Goal: Task Accomplishment & Management: Complete application form

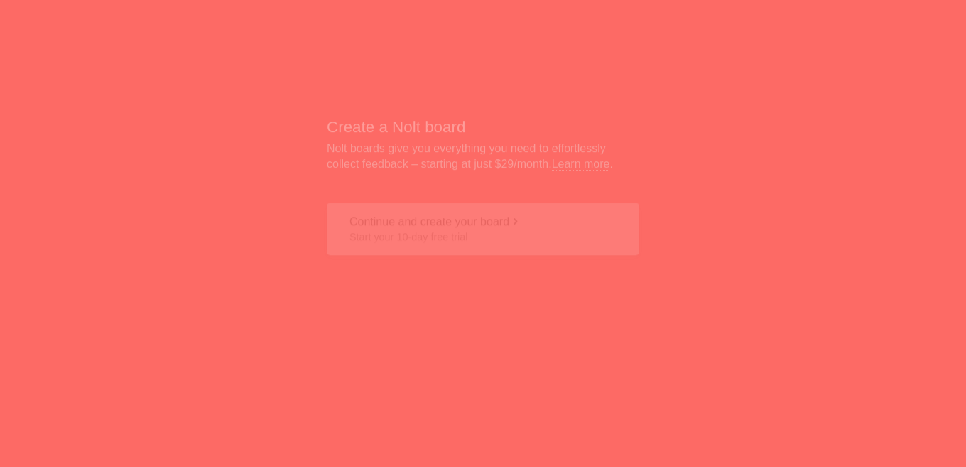
click at [471, 191] on button "Continue and create your board Start your 10-day free trial" at bounding box center [483, 191] width 313 height 53
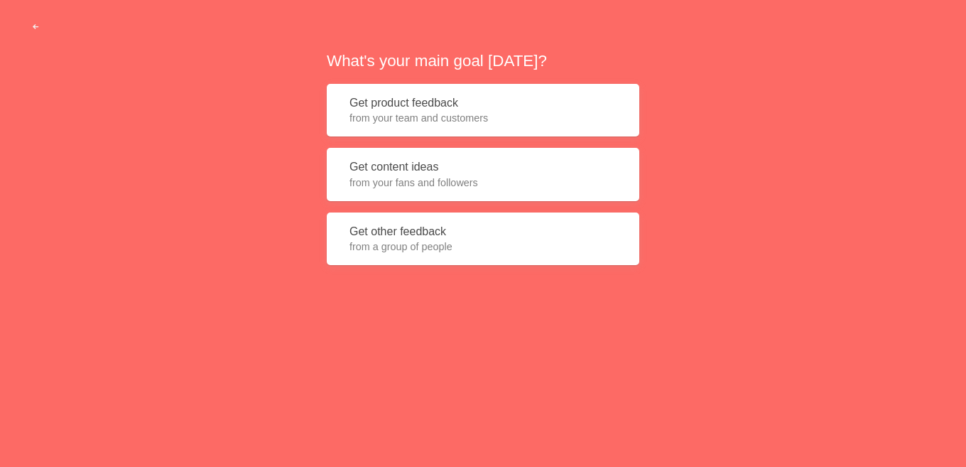
click at [425, 104] on button "Get product feedback from your team and customers" at bounding box center [483, 110] width 313 height 53
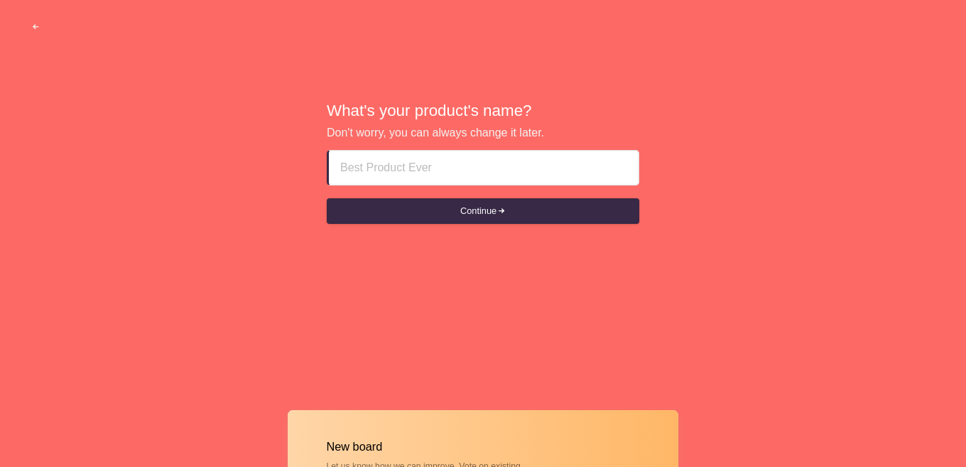
click at [405, 167] on input at bounding box center [483, 168] width 287 height 34
paste input "Abu Dhabi Independent Escort Girls"
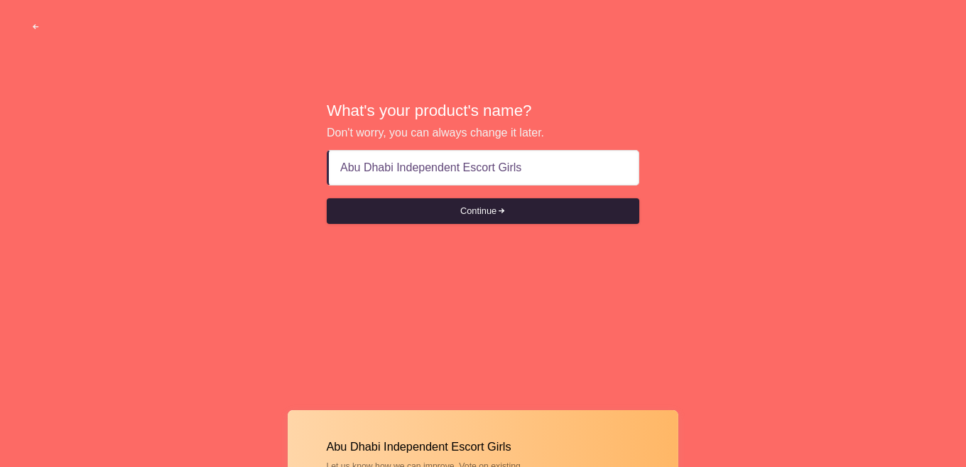
click at [477, 214] on button "Continue" at bounding box center [483, 211] width 313 height 26
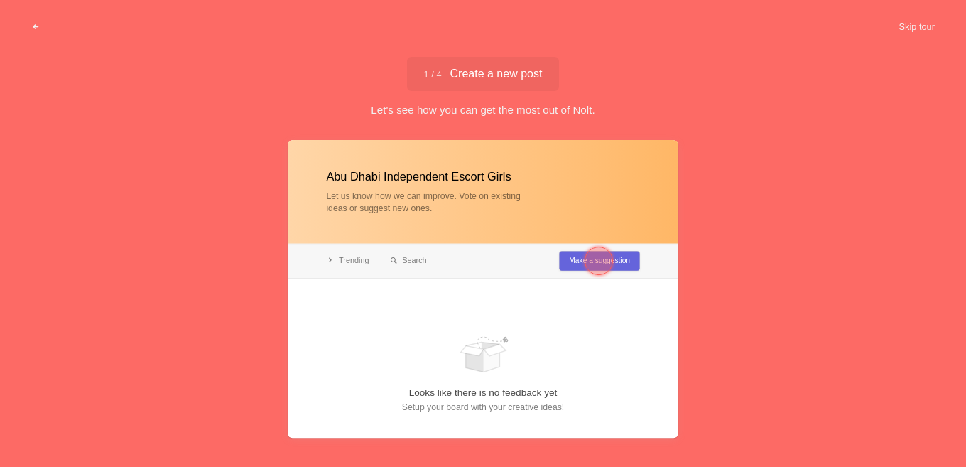
type input "Abu Dhabi Independent Escort Girls"
click at [595, 260] on div at bounding box center [599, 260] width 28 height 28
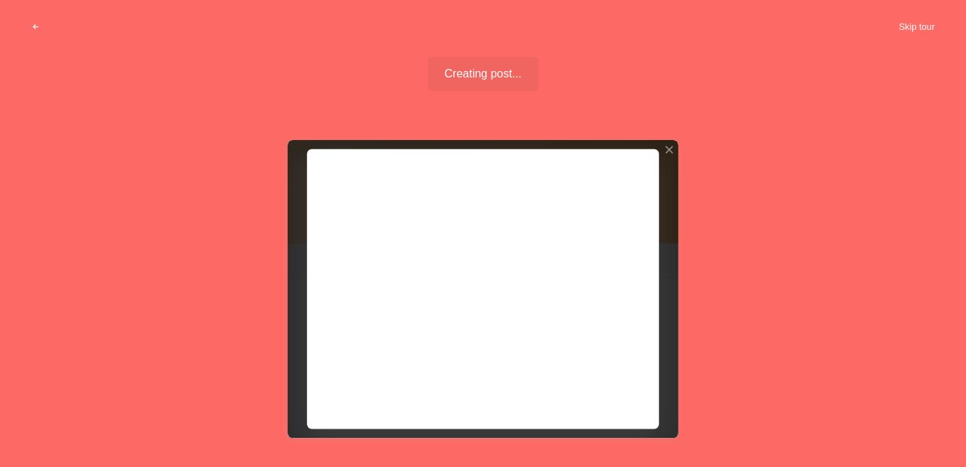
click at [912, 17] on button "Skip tour" at bounding box center [916, 27] width 70 height 26
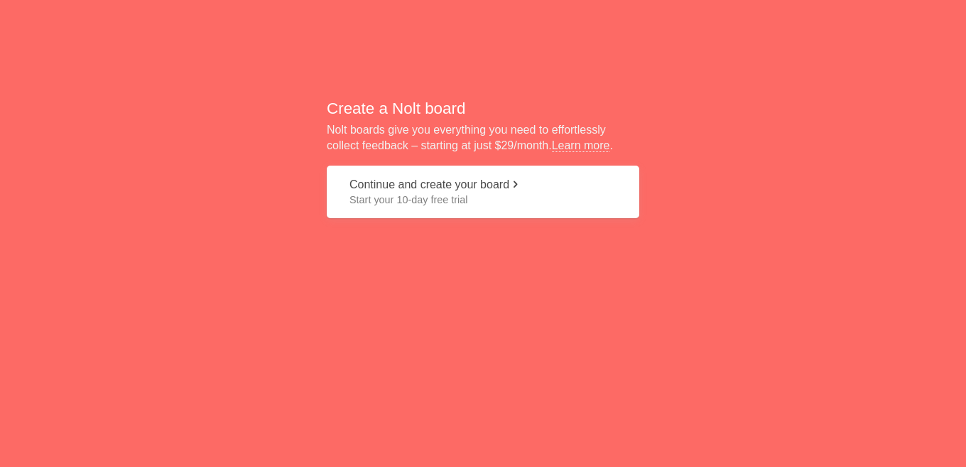
click at [435, 195] on span "Start your 10-day free trial" at bounding box center [482, 199] width 267 height 14
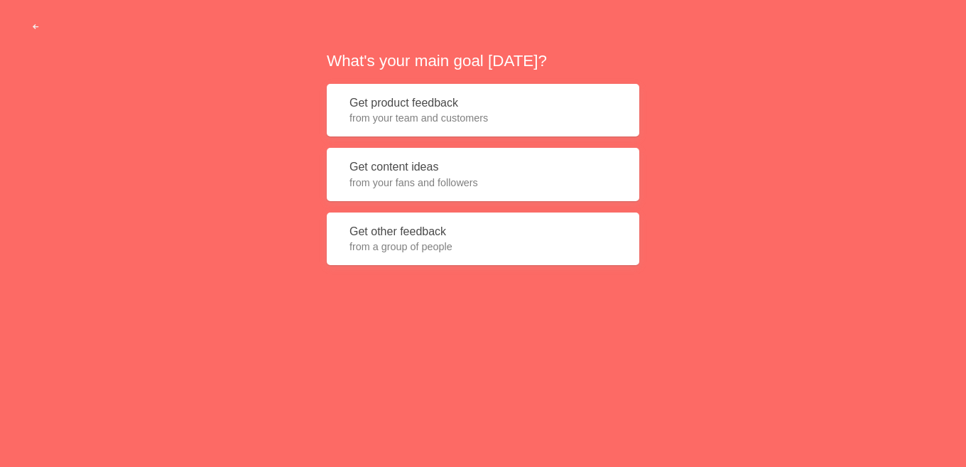
click at [428, 98] on button "Get product feedback from your team and customers" at bounding box center [483, 110] width 313 height 53
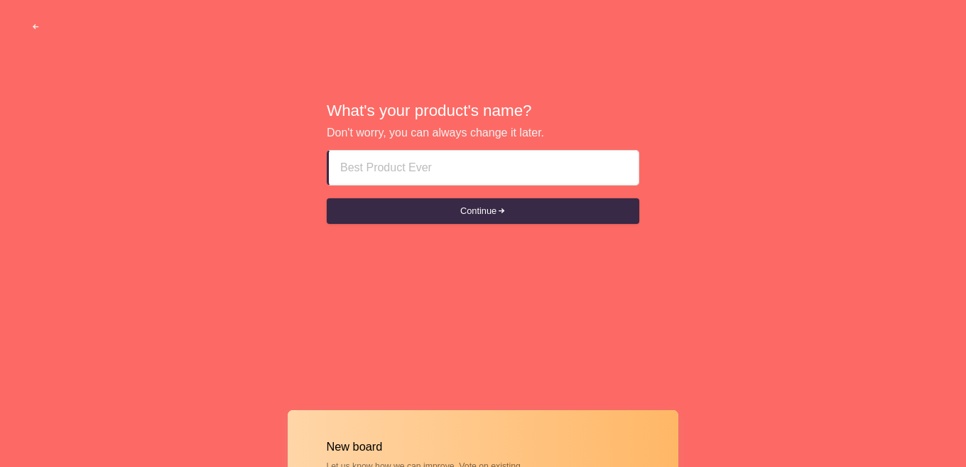
click at [403, 173] on input at bounding box center [483, 168] width 287 height 34
paste input "[DEMOGRAPHIC_DATA] Service [GEOGRAPHIC_DATA]"
type input "[DEMOGRAPHIC_DATA] Service [GEOGRAPHIC_DATA]"
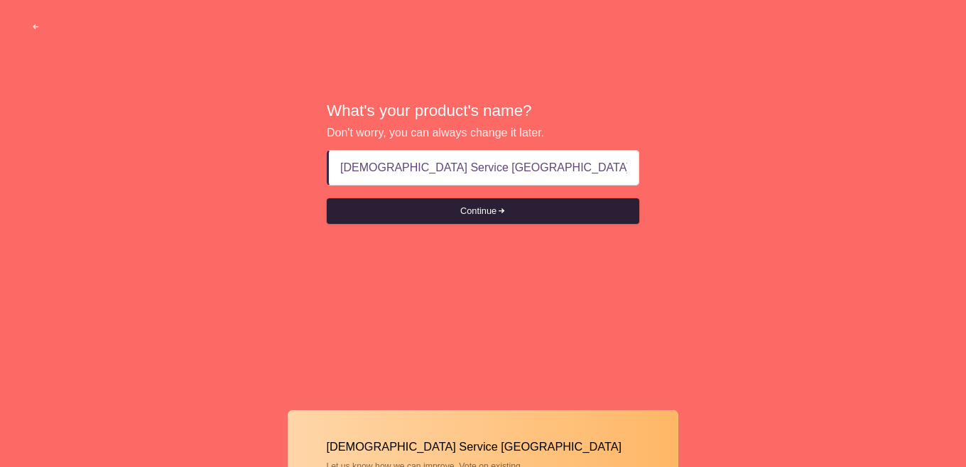
click at [463, 214] on button "Continue" at bounding box center [483, 211] width 313 height 26
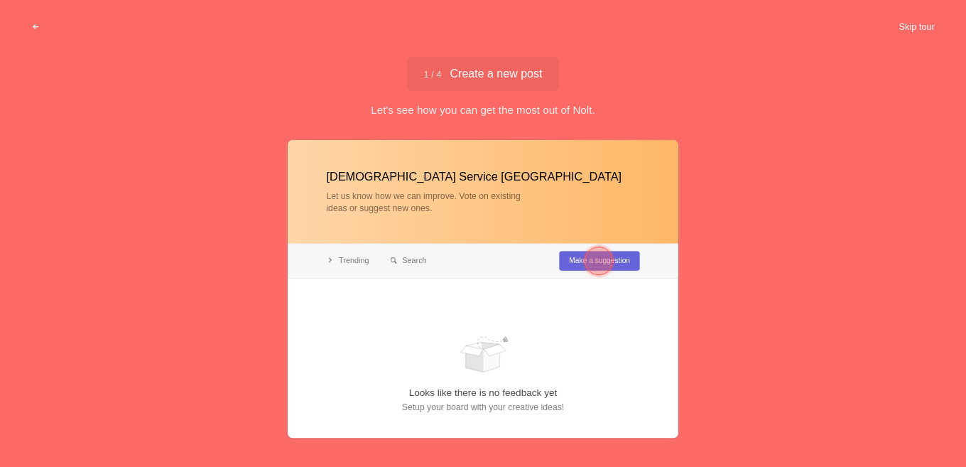
click at [908, 27] on button "Skip tour" at bounding box center [916, 27] width 70 height 26
